Goal: Information Seeking & Learning: Learn about a topic

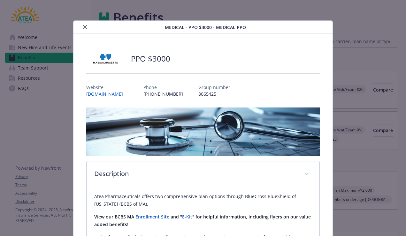
scroll to position [673, 0]
